Goal: Find specific page/section: Find specific page/section

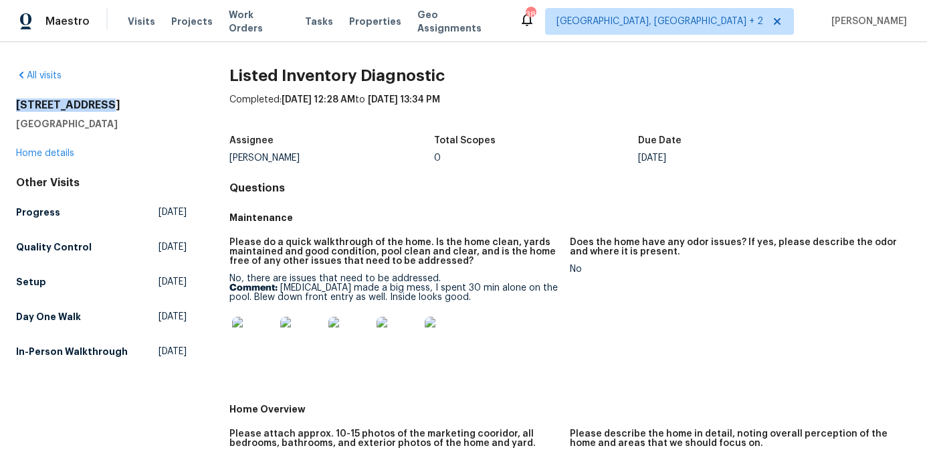
drag, startPoint x: 102, startPoint y: 105, endPoint x: 15, endPoint y: 103, distance: 87.7
click at [15, 103] on div "All visits [STREET_ADDRESS] Home details Other Visits Progress [DATE] Quality C…" at bounding box center [463, 246] width 927 height 409
copy h2 "[STREET_ADDRESS]"
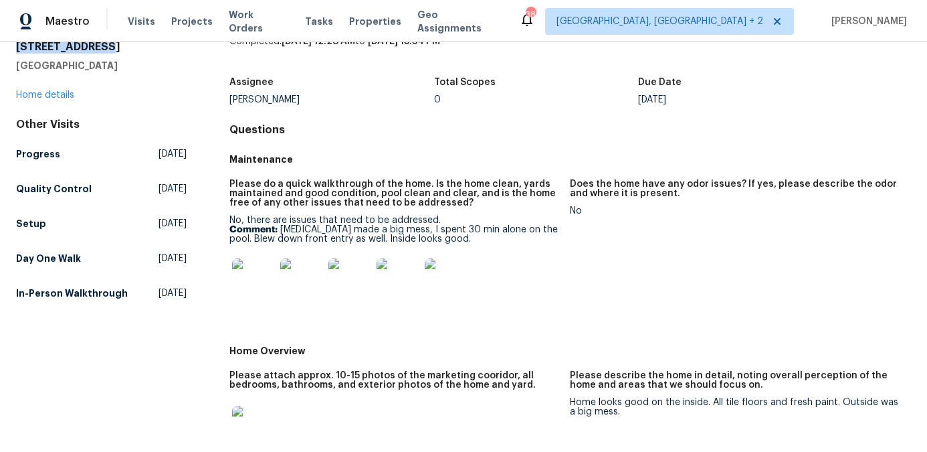
click at [250, 276] on img at bounding box center [253, 279] width 43 height 43
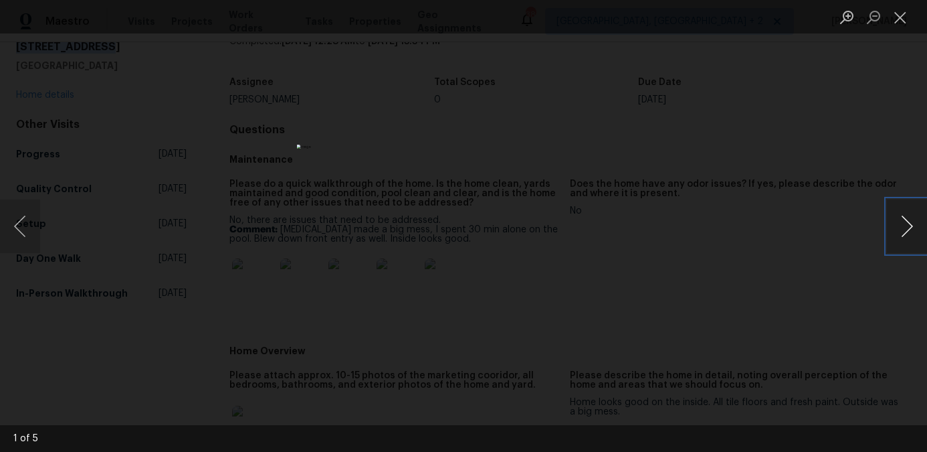
click at [908, 223] on button "Next image" at bounding box center [907, 226] width 40 height 54
click at [908, 224] on button "Next image" at bounding box center [907, 226] width 40 height 54
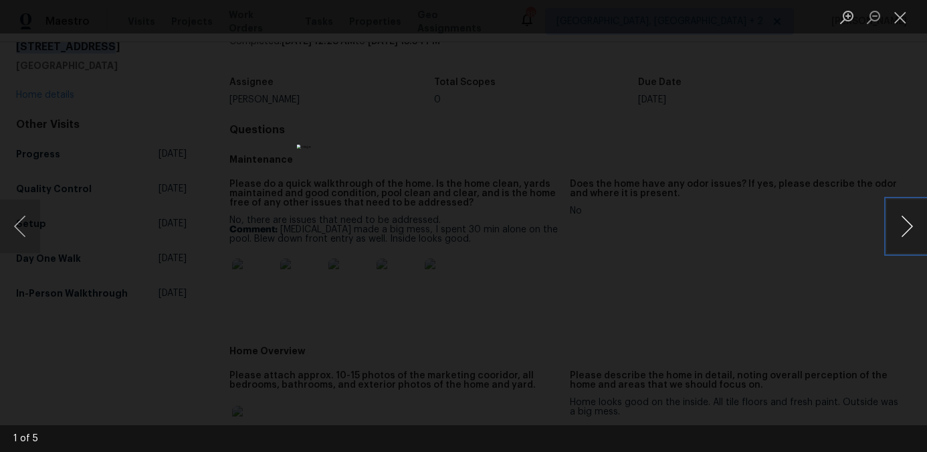
click at [908, 224] on button "Next image" at bounding box center [907, 226] width 40 height 54
click at [901, 24] on button "Close lightbox" at bounding box center [900, 16] width 27 height 23
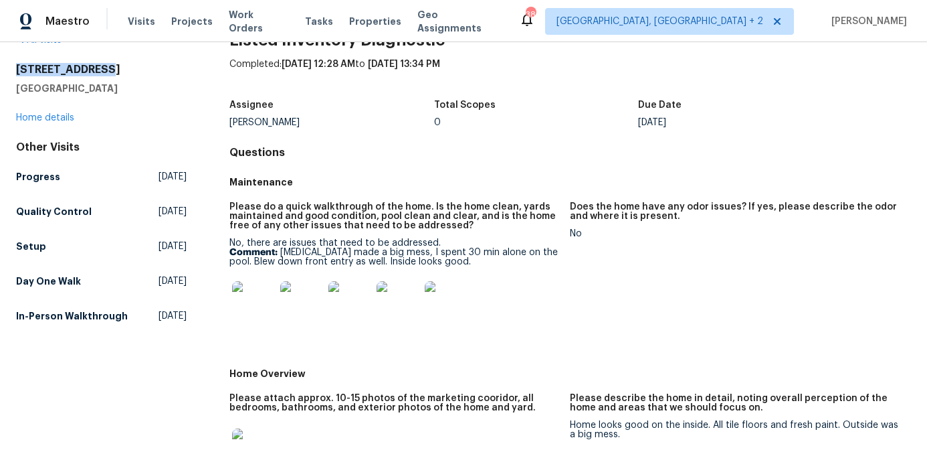
scroll to position [0, 0]
